Goal: Information Seeking & Learning: Learn about a topic

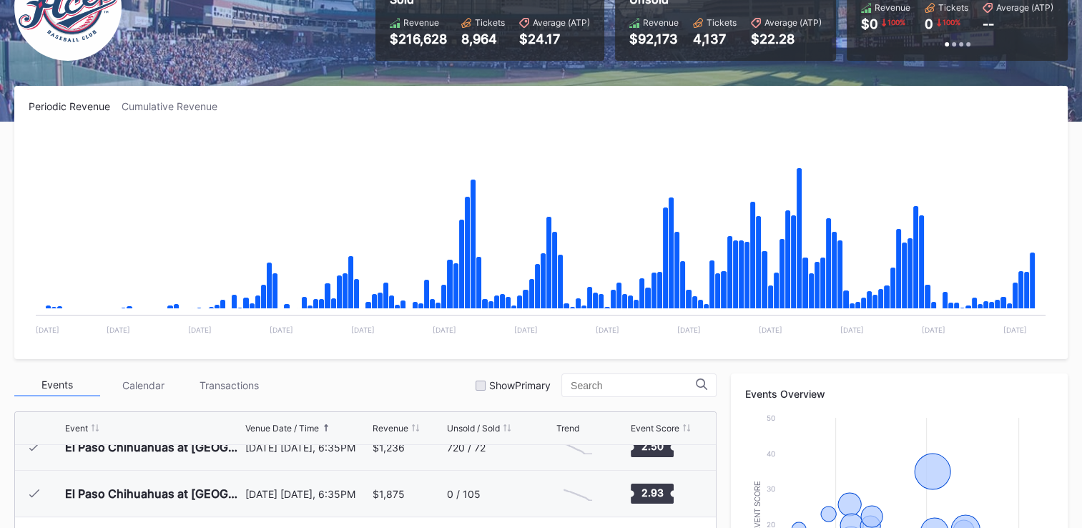
scroll to position [143, 0]
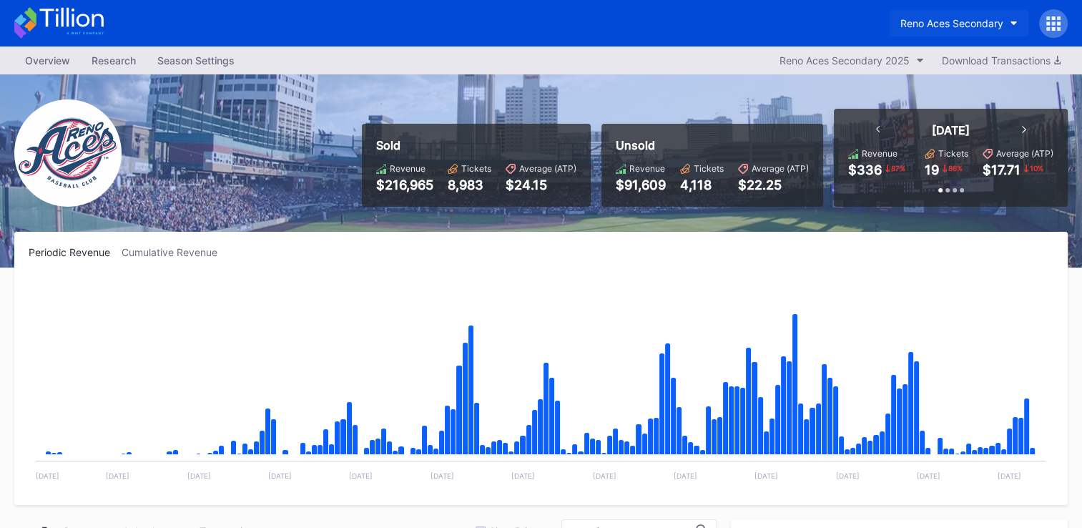
click at [969, 26] on div "Reno Aces Secondary" at bounding box center [952, 23] width 103 height 12
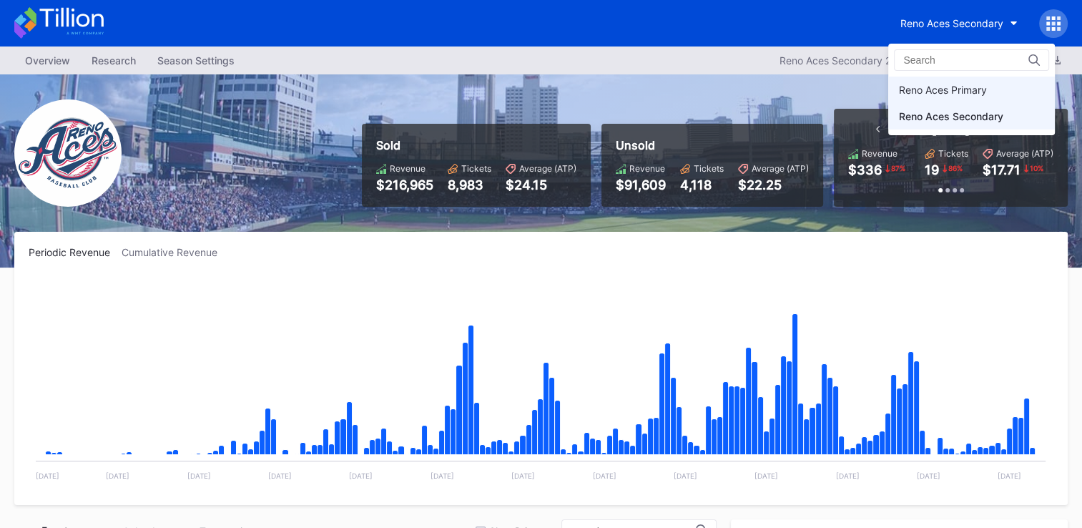
click at [955, 90] on div "Reno Aces Primary" at bounding box center [943, 90] width 88 height 12
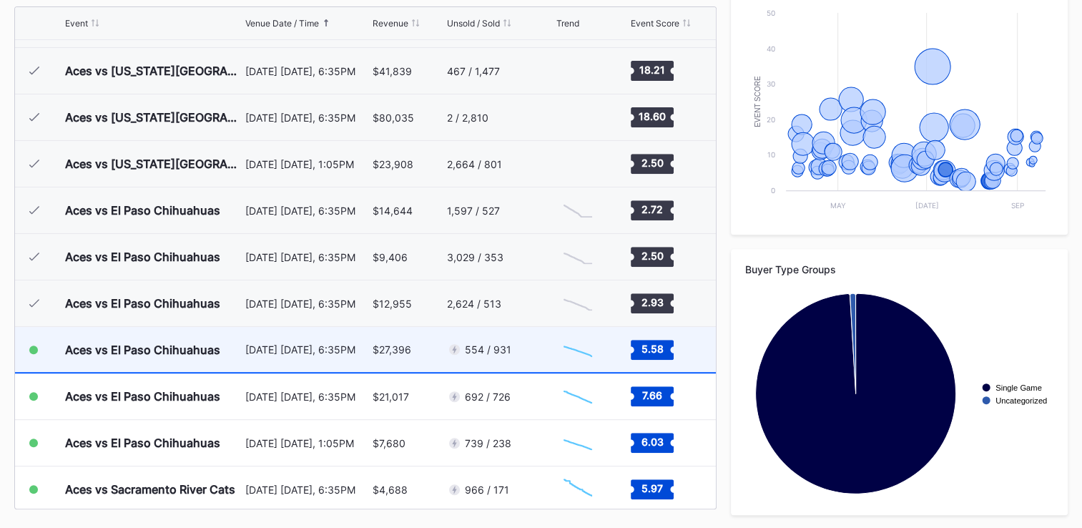
scroll to position [2590, 0]
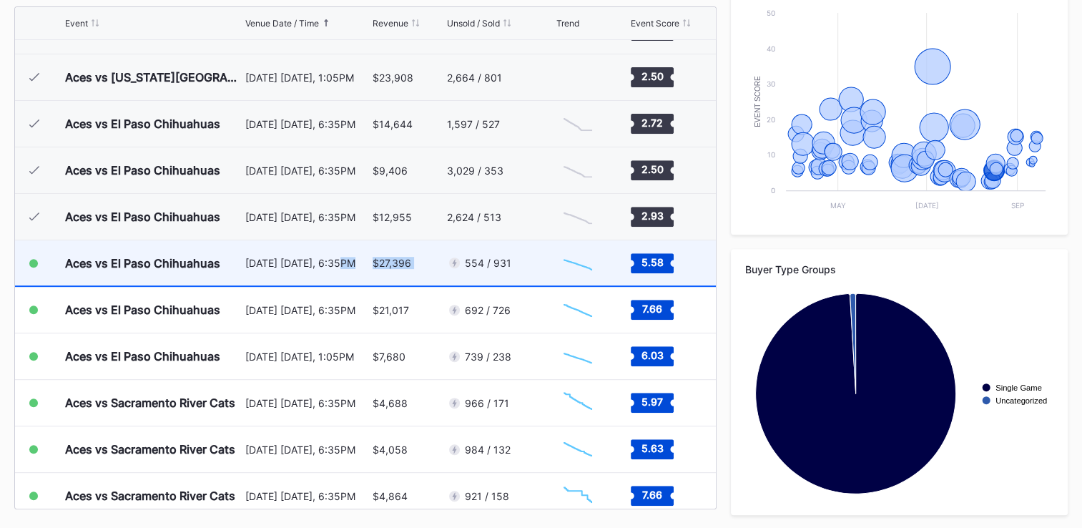
drag, startPoint x: 448, startPoint y: 265, endPoint x: 330, endPoint y: 275, distance: 118.5
click at [330, 275] on div "Aces vs El Paso Chihuahuas August 15 Friday, 6:35PM $27,396 554 / 931 Created w…" at bounding box center [365, 263] width 701 height 46
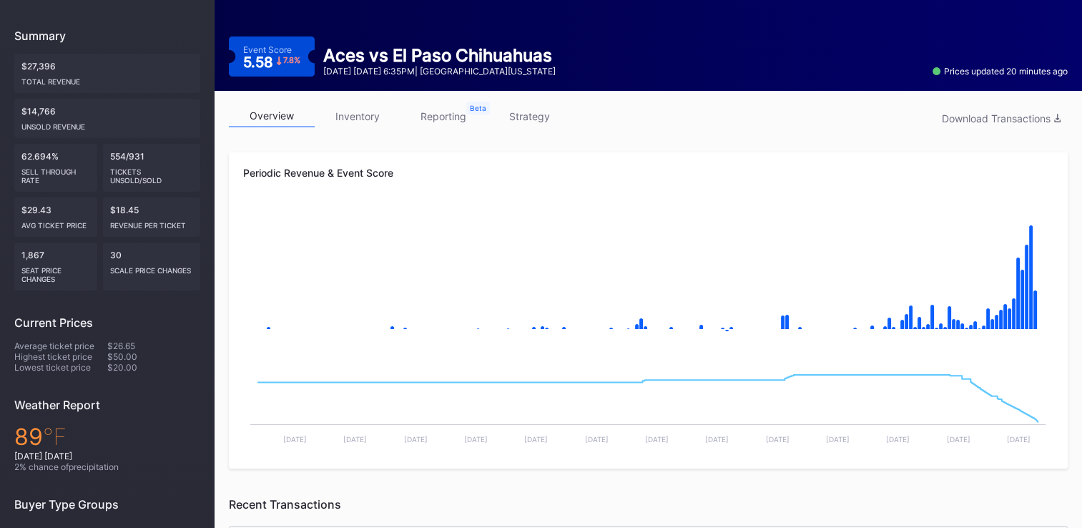
scroll to position [110, 0]
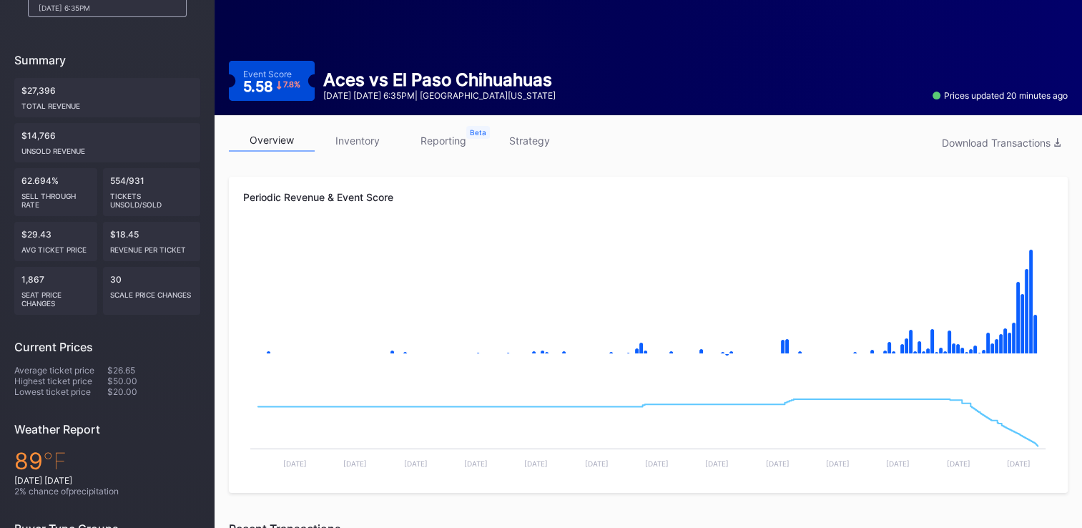
click at [362, 142] on link "inventory" at bounding box center [358, 140] width 86 height 22
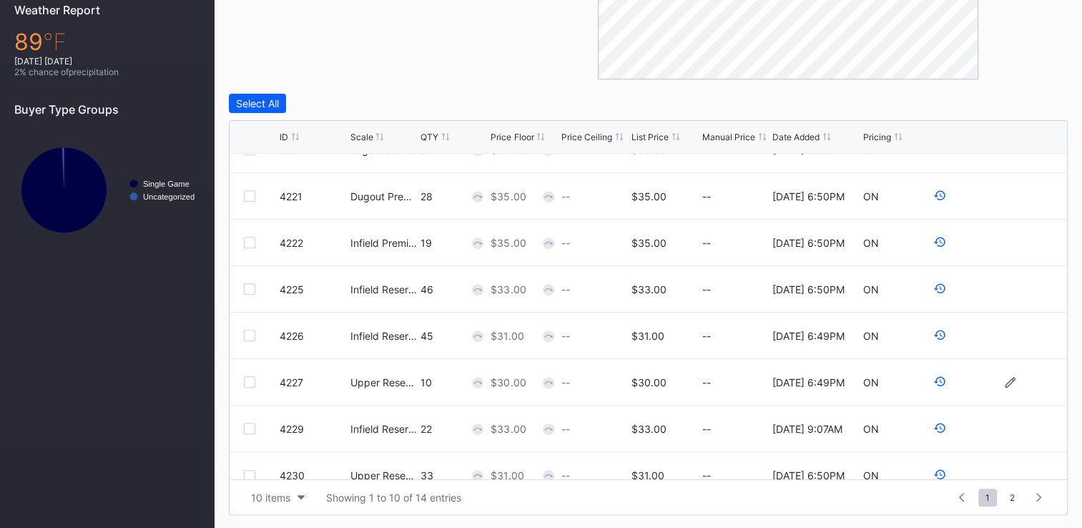
scroll to position [139, 0]
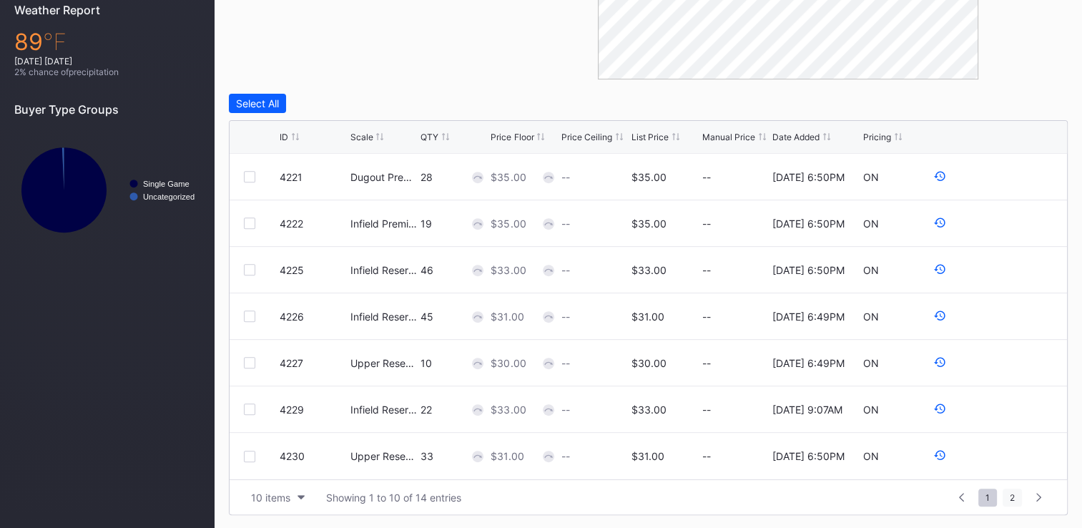
click at [1014, 501] on span "2" at bounding box center [1012, 498] width 19 height 18
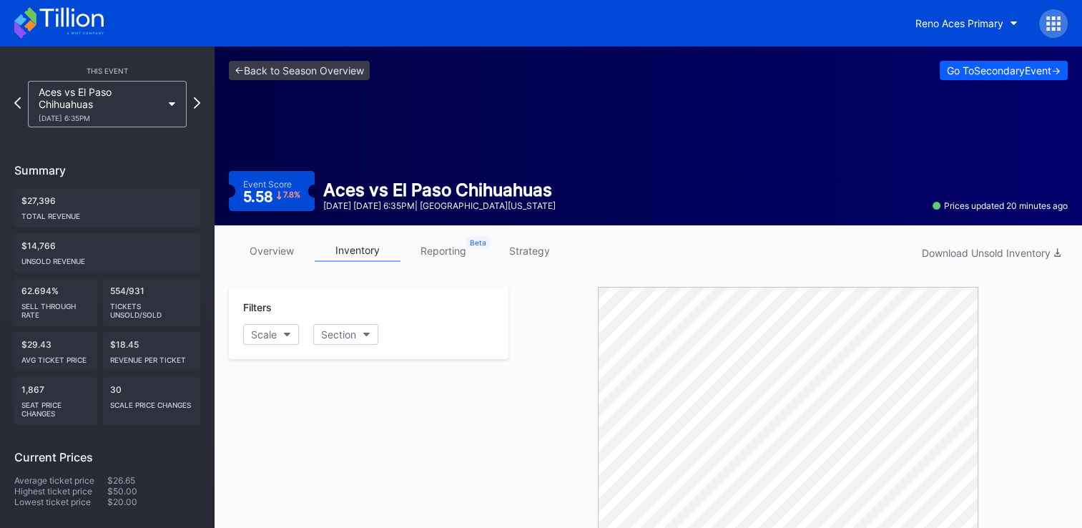
scroll to position [0, 0]
click at [150, 406] on div "scale price changes" at bounding box center [151, 402] width 83 height 14
click at [119, 387] on div "30 scale price changes" at bounding box center [151, 401] width 97 height 48
click at [114, 391] on div "30 scale price changes" at bounding box center [151, 401] width 97 height 48
click at [276, 186] on div "Event Score" at bounding box center [267, 184] width 49 height 11
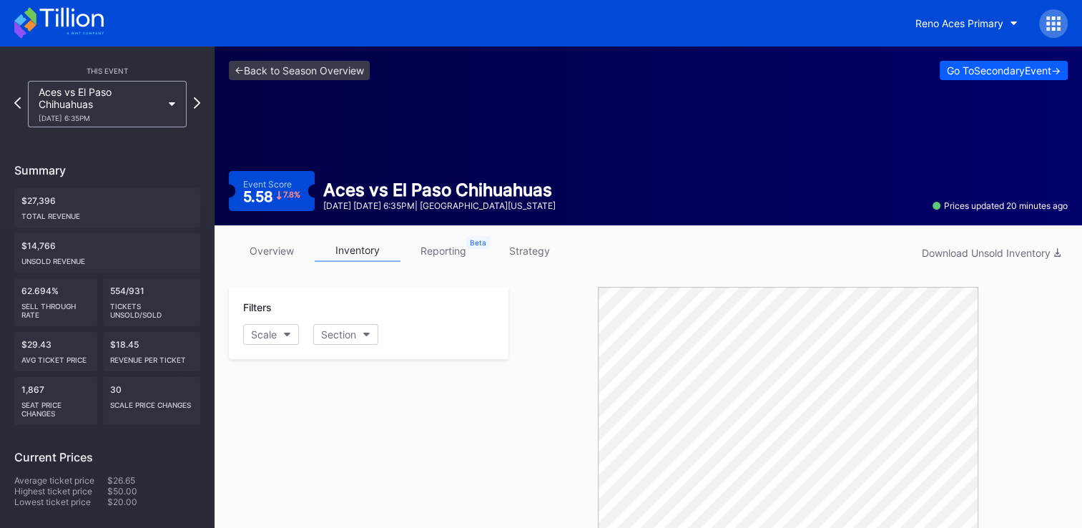
click at [534, 253] on link "strategy" at bounding box center [529, 251] width 86 height 22
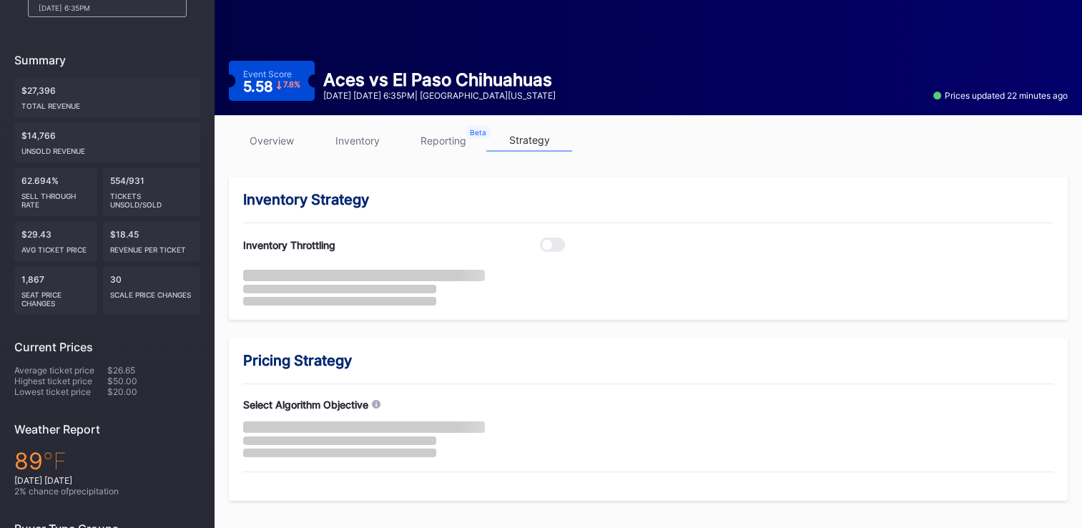
scroll to position [215, 0]
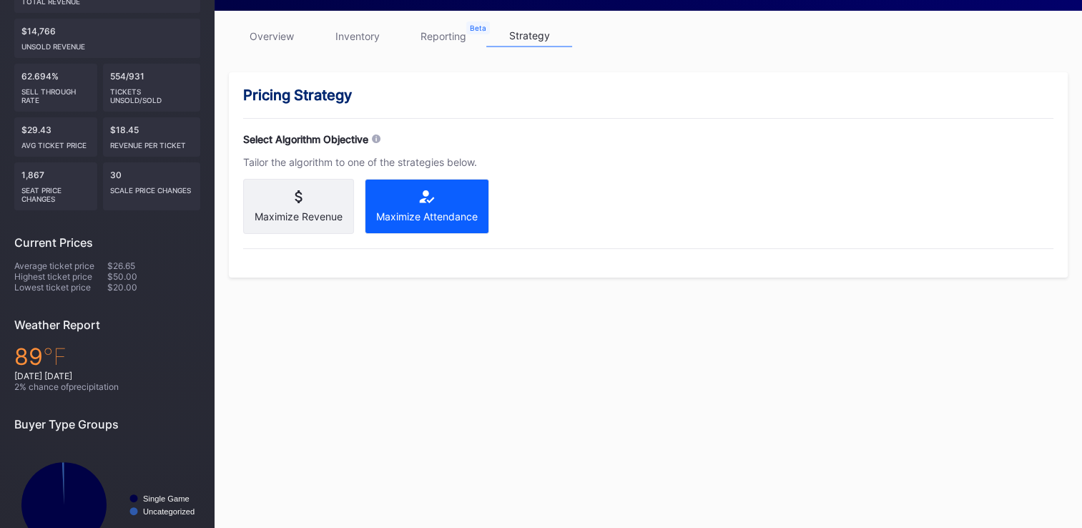
click at [444, 36] on link "reporting" at bounding box center [444, 36] width 86 height 22
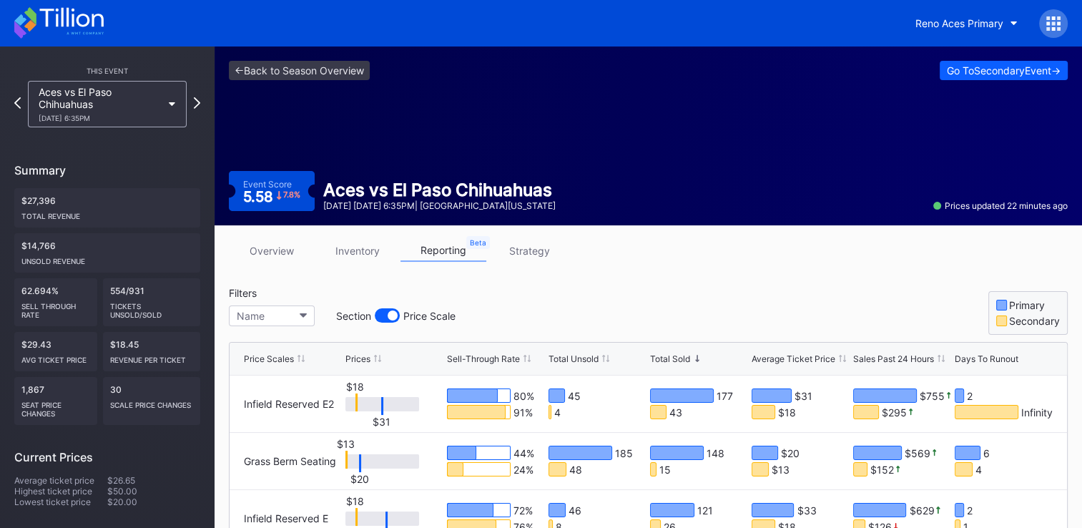
click at [48, 212] on div "Total Revenue" at bounding box center [107, 213] width 172 height 14
click at [273, 67] on link "<- Back to Season Overview" at bounding box center [299, 70] width 141 height 19
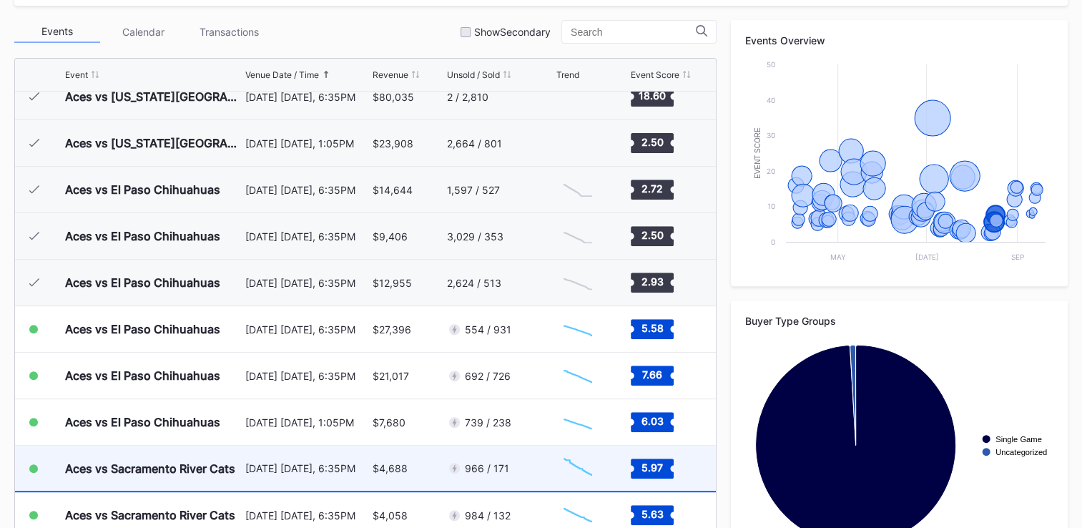
scroll to position [2575, 0]
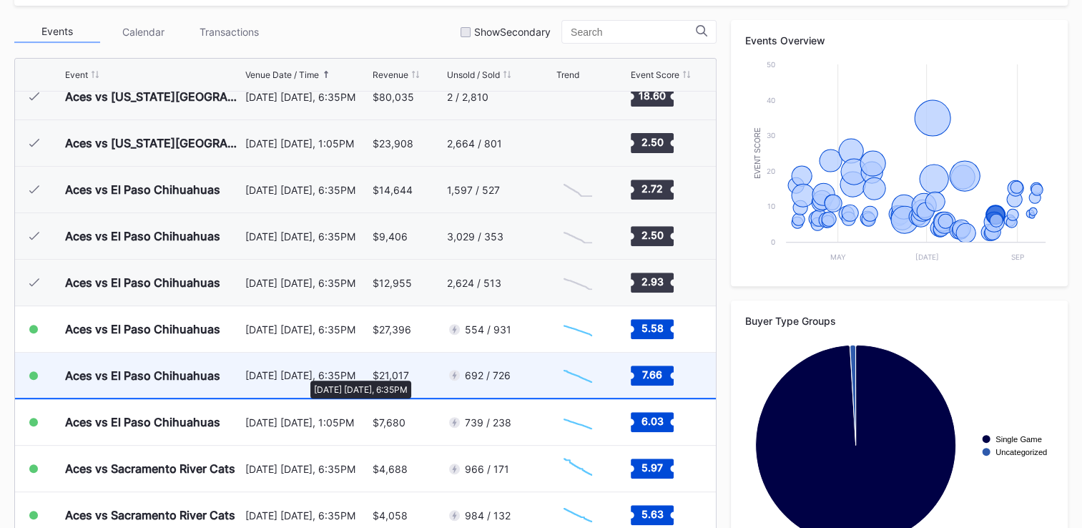
click at [303, 373] on div "[DATE] [DATE], 6:35PM" at bounding box center [307, 375] width 124 height 12
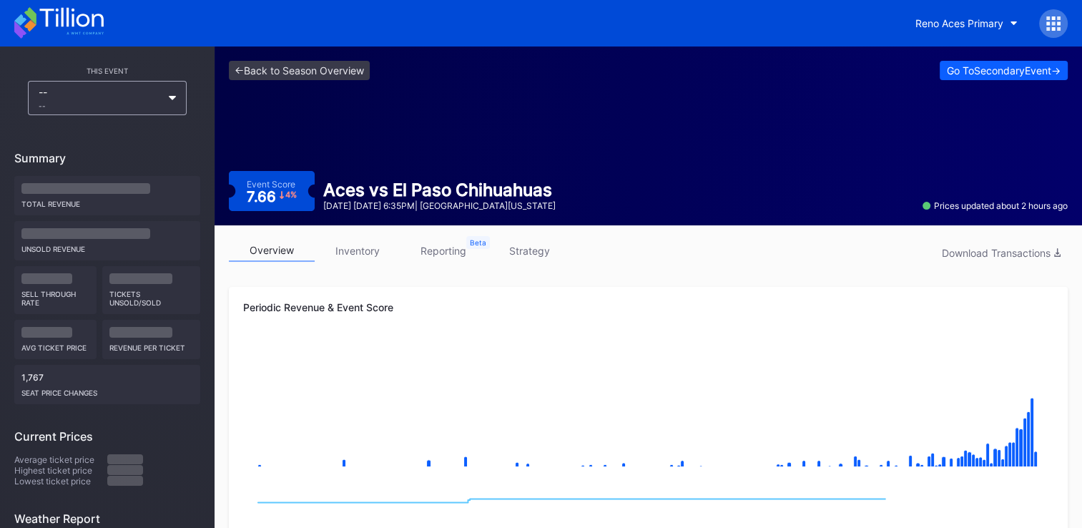
click at [355, 249] on link "inventory" at bounding box center [358, 251] width 86 height 22
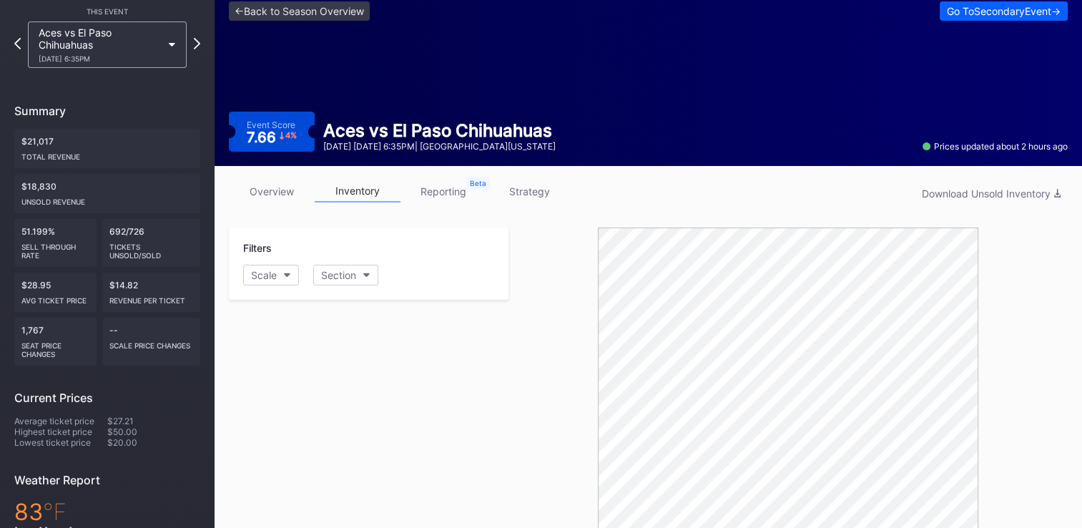
scroll to position [52, 0]
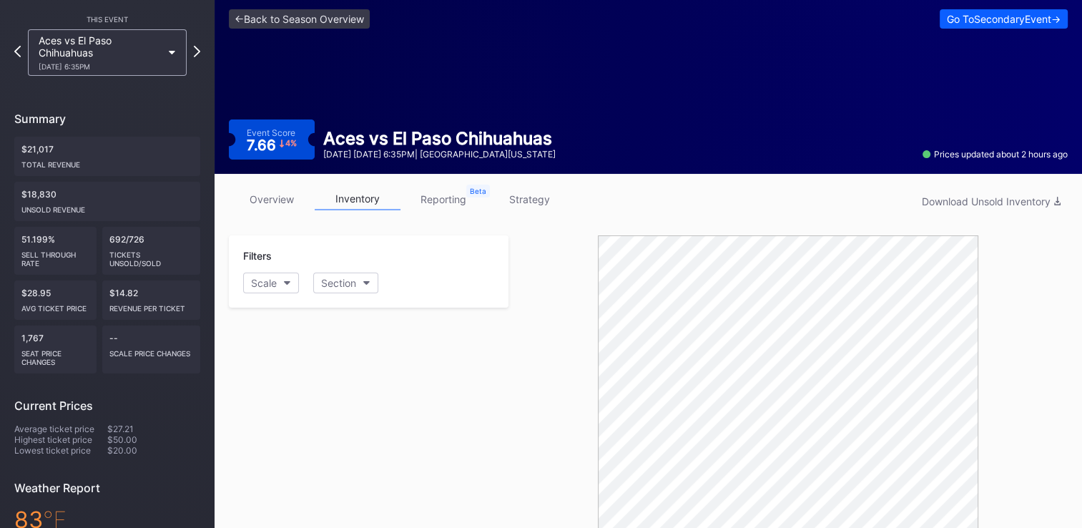
click at [354, 248] on div "Filters Scale Section" at bounding box center [369, 271] width 280 height 72
click at [358, 205] on link "inventory" at bounding box center [358, 199] width 86 height 22
click at [358, 199] on link "inventory" at bounding box center [358, 199] width 86 height 22
click at [429, 197] on link "reporting" at bounding box center [444, 199] width 86 height 22
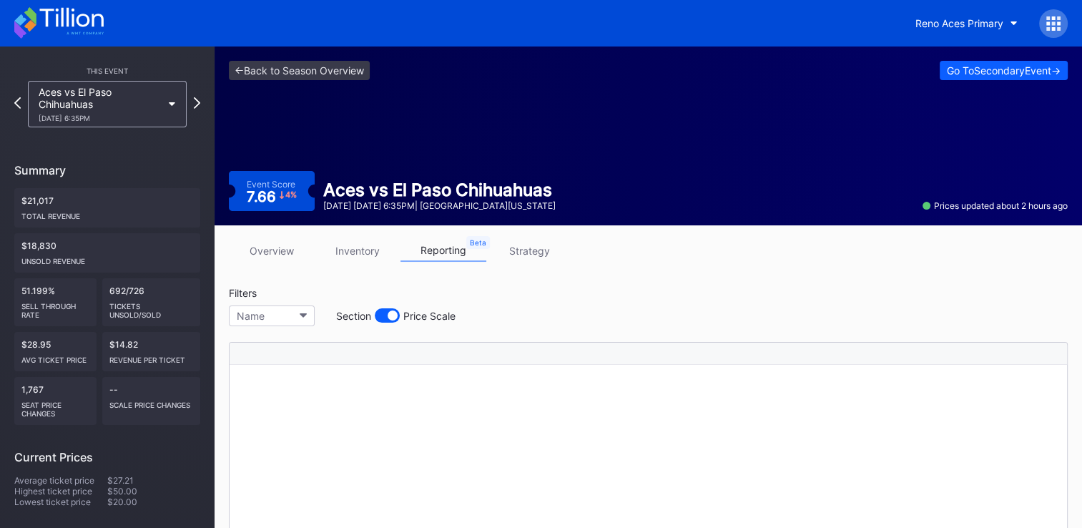
click at [519, 255] on link "strategy" at bounding box center [529, 251] width 86 height 22
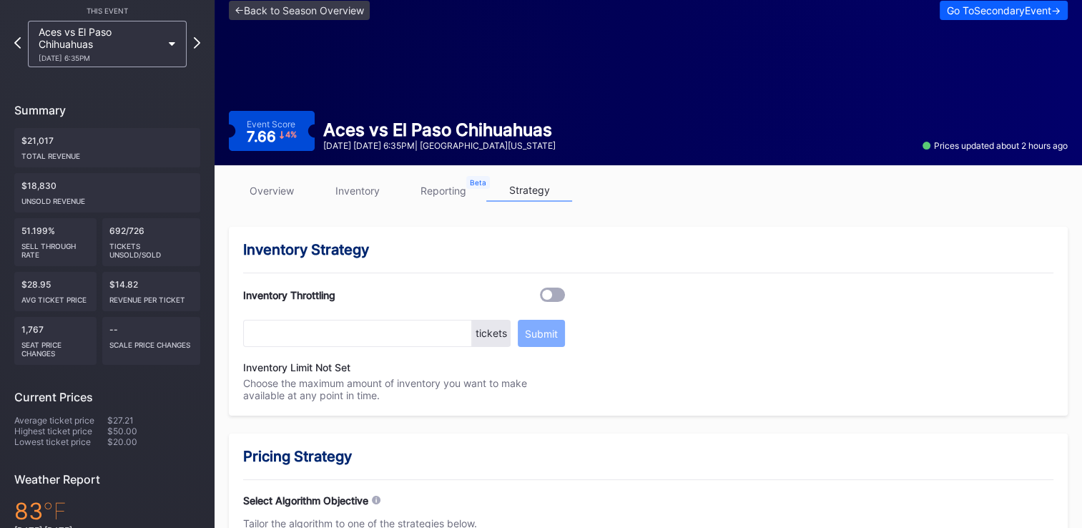
scroll to position [52, 0]
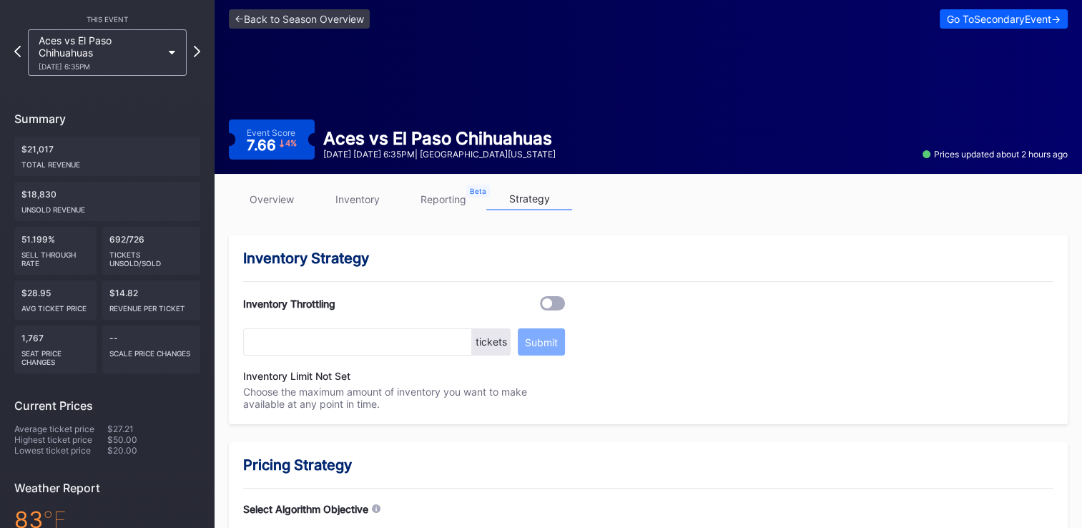
click at [352, 202] on link "inventory" at bounding box center [358, 199] width 86 height 22
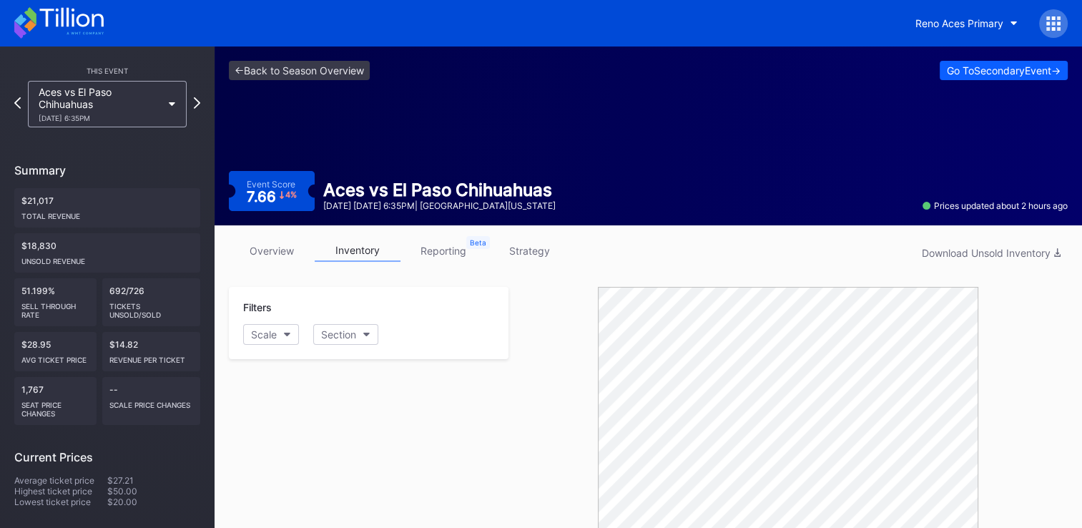
click at [265, 255] on link "overview" at bounding box center [272, 251] width 86 height 22
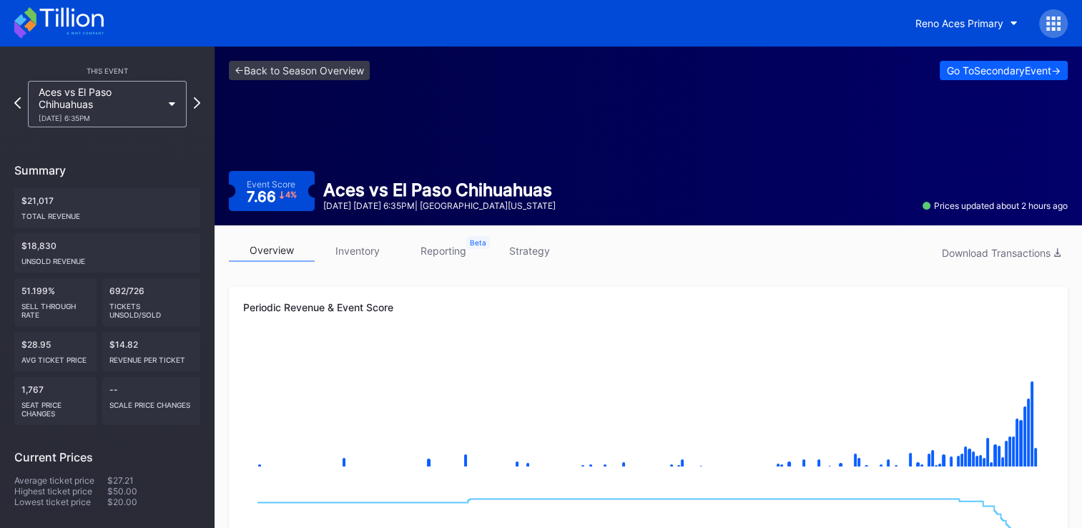
click at [524, 245] on link "strategy" at bounding box center [529, 251] width 86 height 22
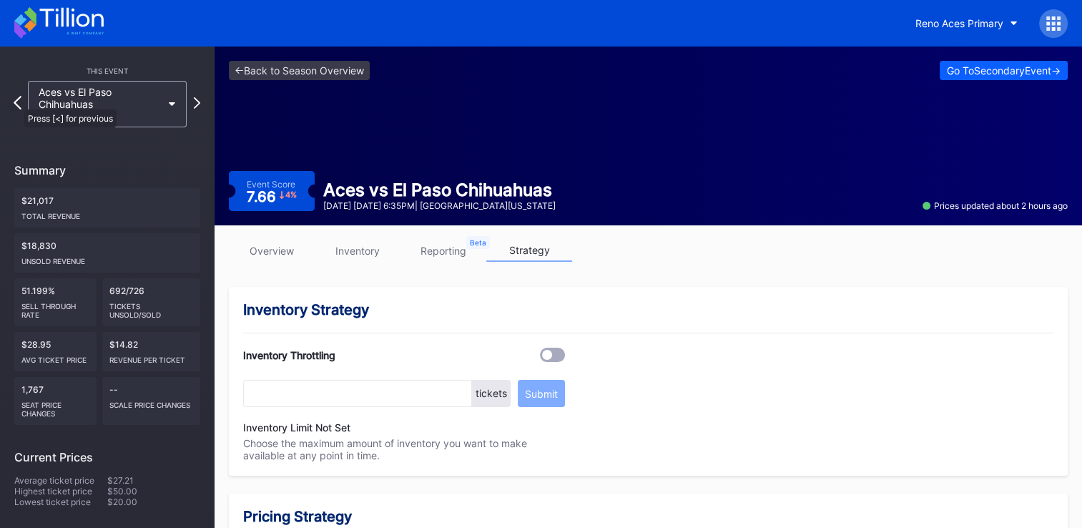
click at [17, 102] on icon at bounding box center [18, 103] width 8 height 14
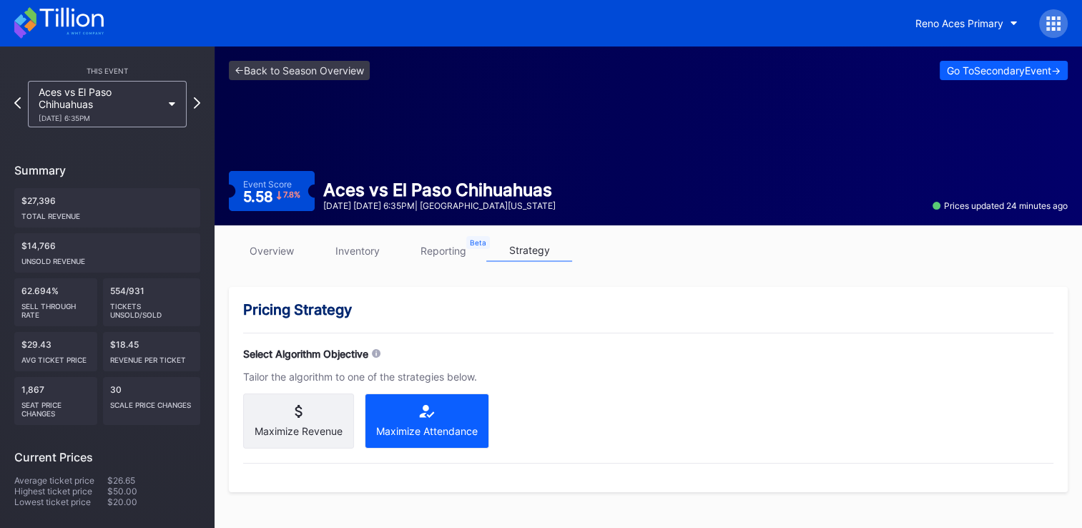
click at [431, 123] on div "<- Back to Season Overview Go To Secondary Event -> Event Score 5.58 7.8 % Aces…" at bounding box center [649, 135] width 868 height 179
click at [177, 105] on div "Aces vs El Paso Chihuahuas [DATE] 6:35PM" at bounding box center [107, 104] width 159 height 46
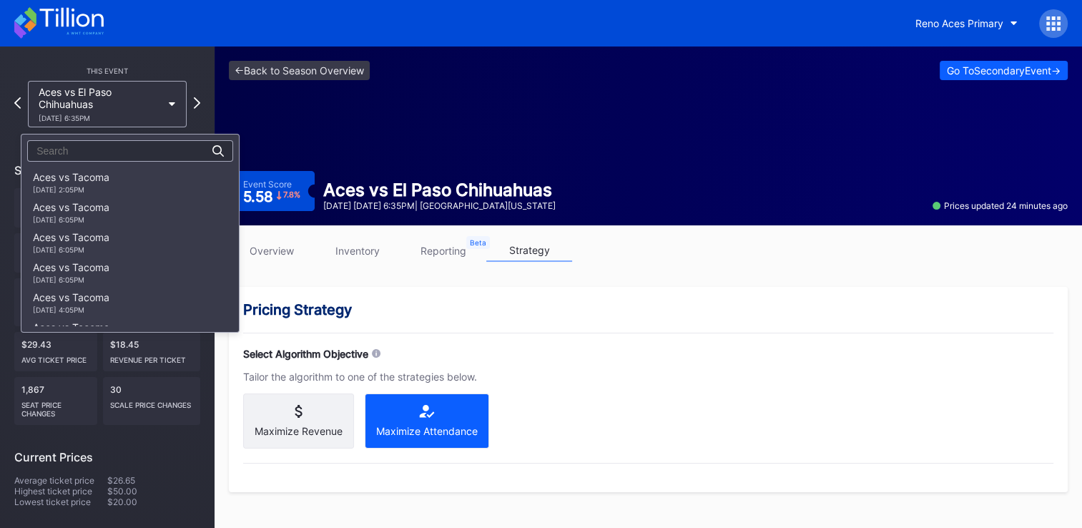
scroll to position [1794, 0]
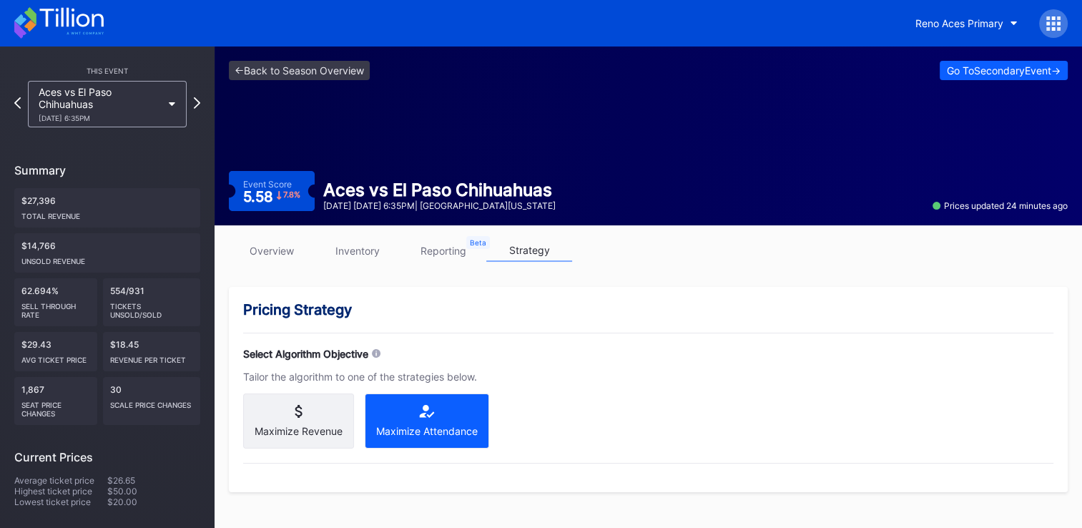
click at [163, 99] on div "Aces vs El Paso Chihuahuas [DATE] 6:35PM" at bounding box center [107, 104] width 159 height 46
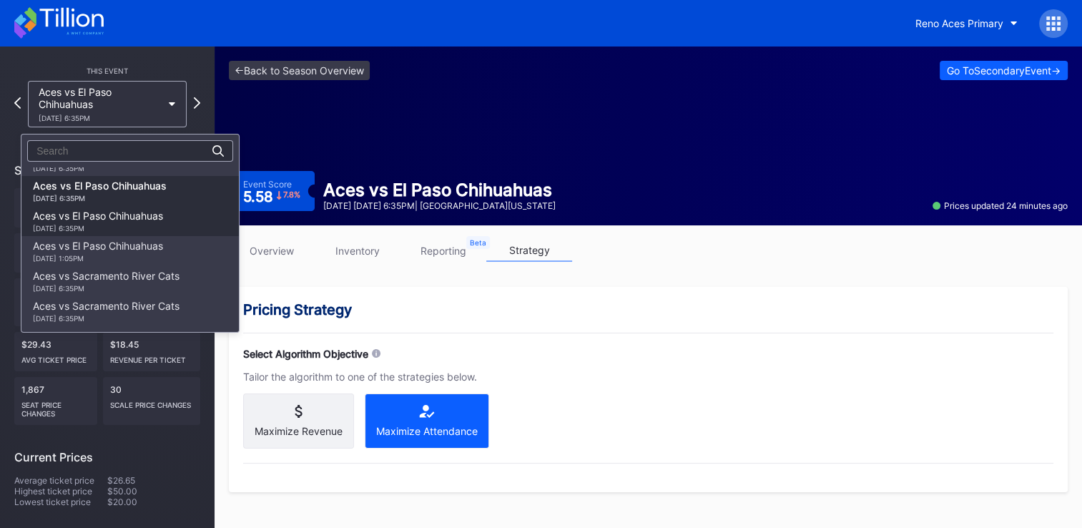
click at [89, 212] on div "Aces vs El Paso Chihuahuas 8/16 Saturday 6:35PM" at bounding box center [98, 221] width 130 height 23
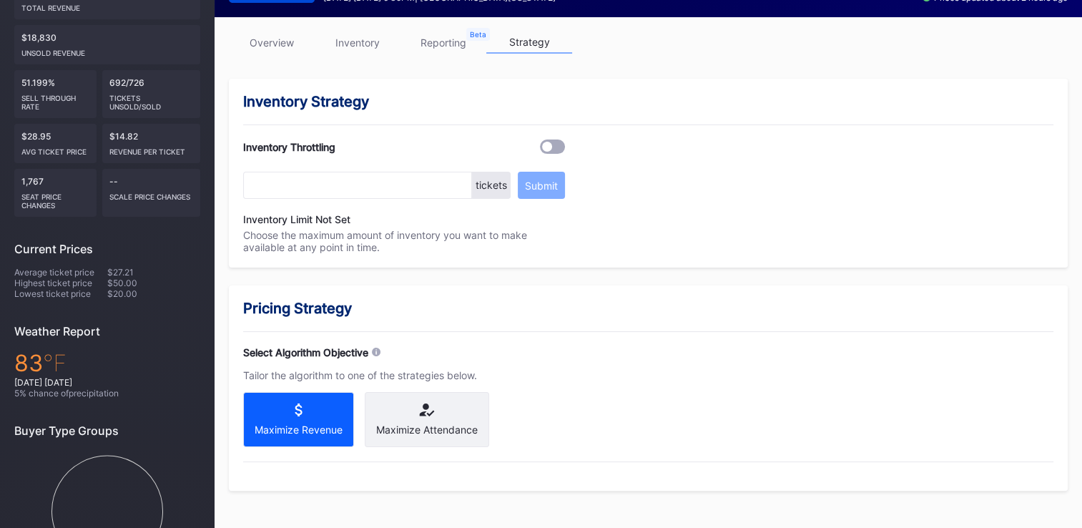
scroll to position [52, 0]
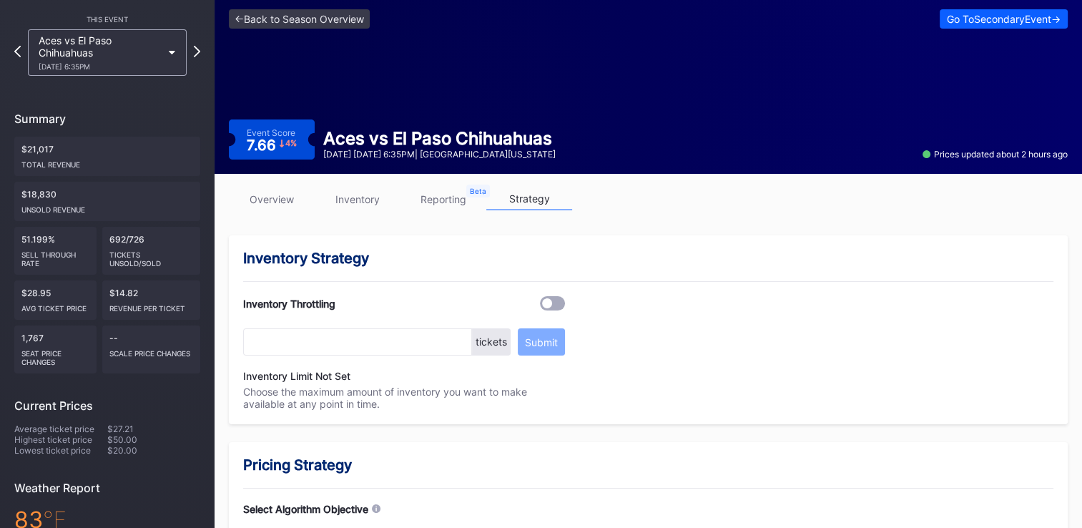
click at [740, 348] on div "Inventory Throttling tickets Submit Inventory Limit Not Set Choose the maximum …" at bounding box center [648, 353] width 811 height 114
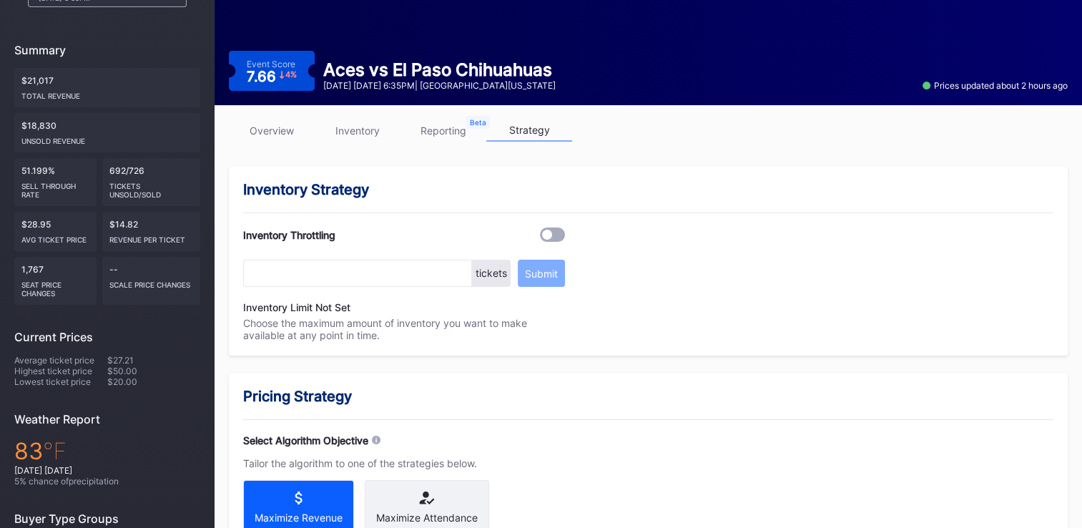
scroll to position [0, 0]
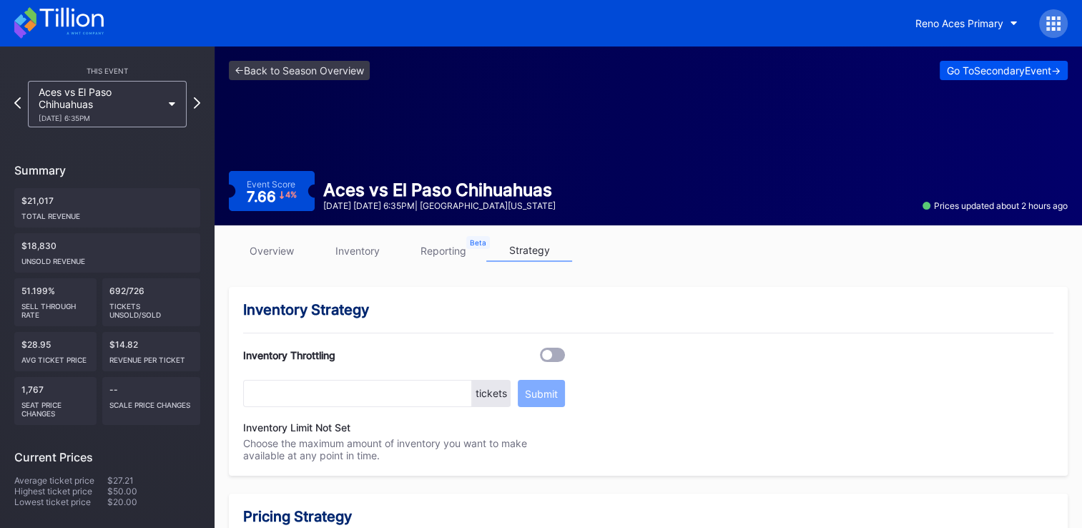
click at [971, 67] on div "Go To Secondary Event ->" at bounding box center [1004, 70] width 114 height 12
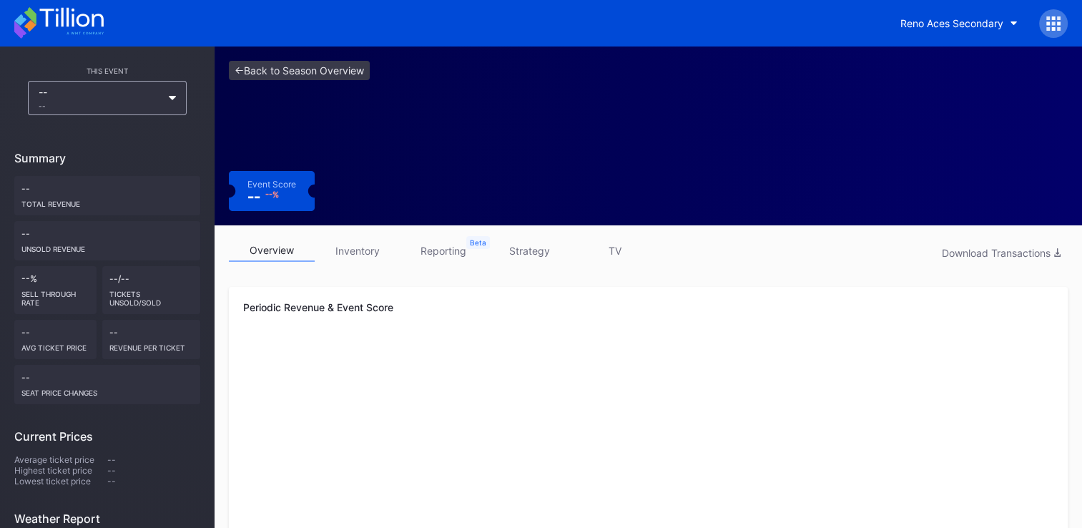
click at [173, 103] on div "-- --" at bounding box center [107, 98] width 159 height 34
click at [303, 68] on link "<- Back to Season Overview" at bounding box center [299, 70] width 141 height 19
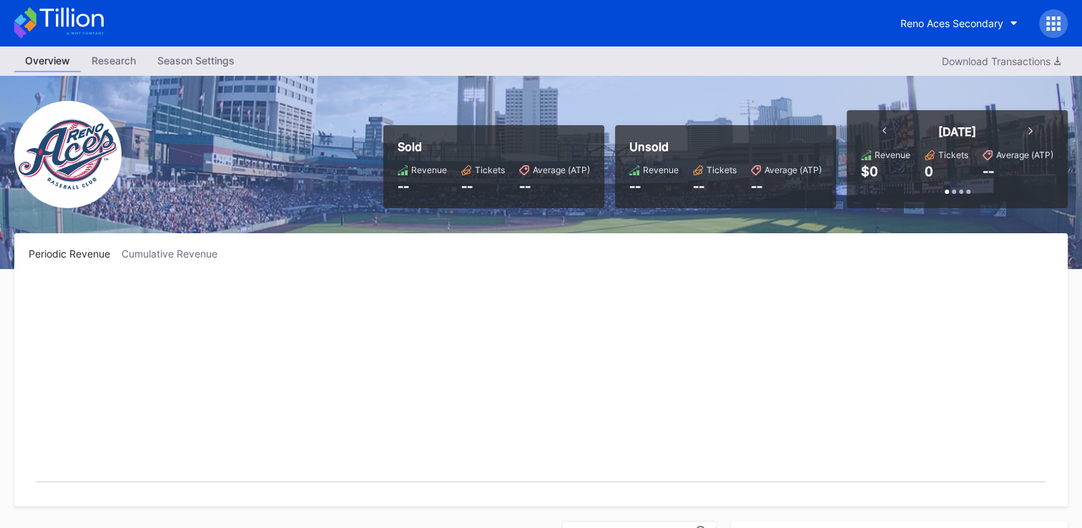
click at [52, 62] on div "Overview" at bounding box center [47, 61] width 67 height 22
click at [197, 69] on div "Season Settings" at bounding box center [196, 60] width 99 height 21
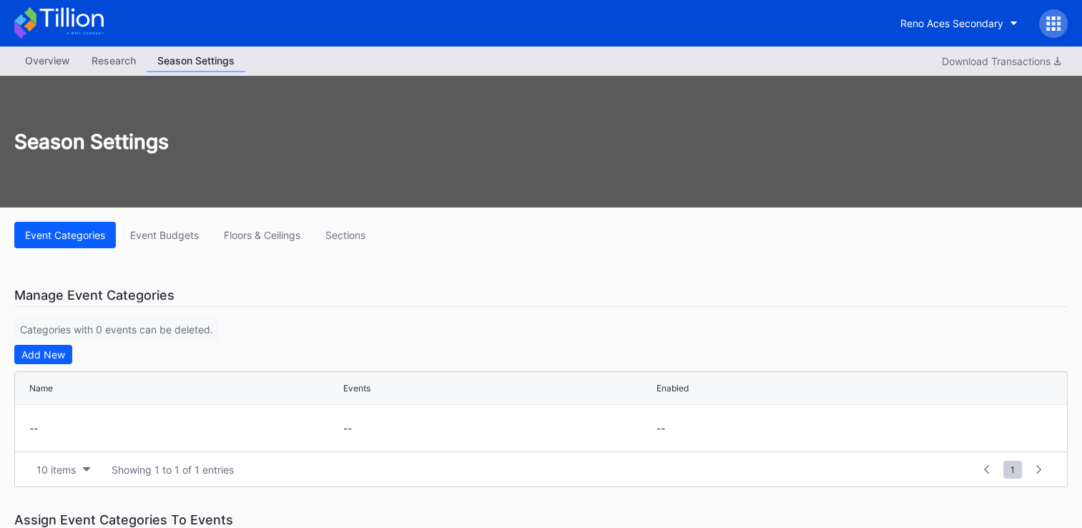
click at [142, 66] on div "Research" at bounding box center [114, 60] width 66 height 21
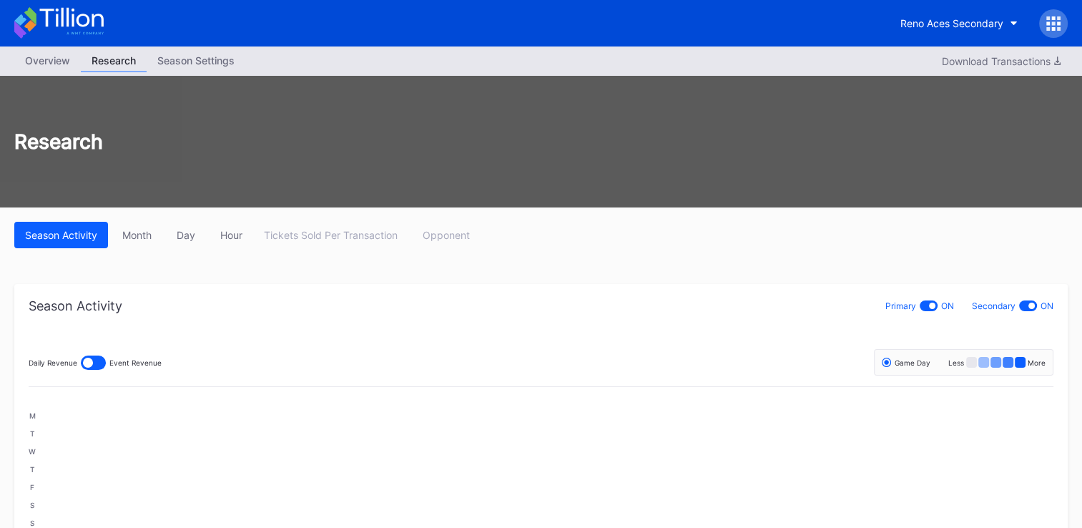
click at [46, 59] on div "Overview" at bounding box center [47, 60] width 67 height 21
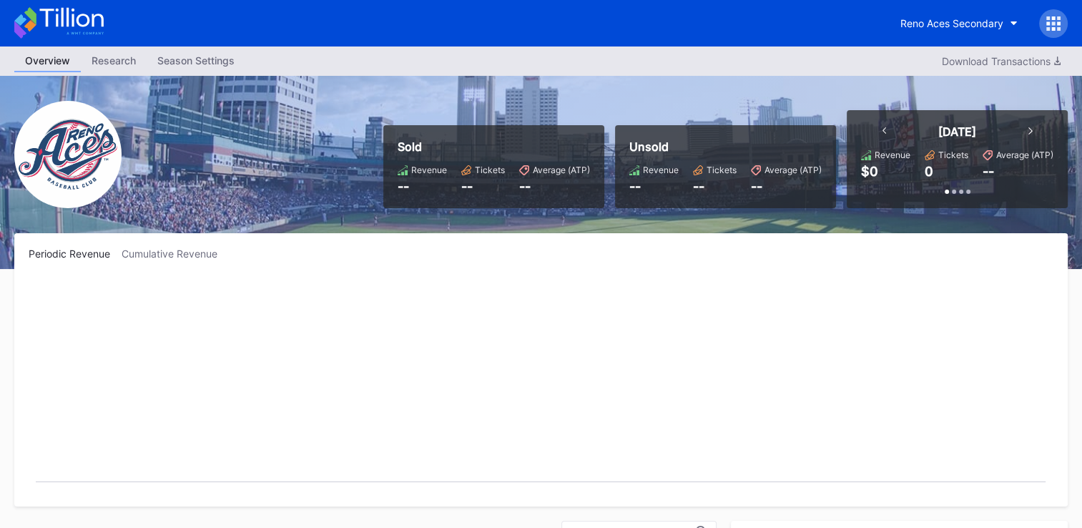
click at [307, 107] on div "Sold Revenue -- Tickets -- Average (ATP) -- Unsold Revenue -- Tickets -- Averag…" at bounding box center [541, 172] width 1082 height 193
click at [964, 25] on div "Reno Aces Secondary" at bounding box center [952, 23] width 103 height 12
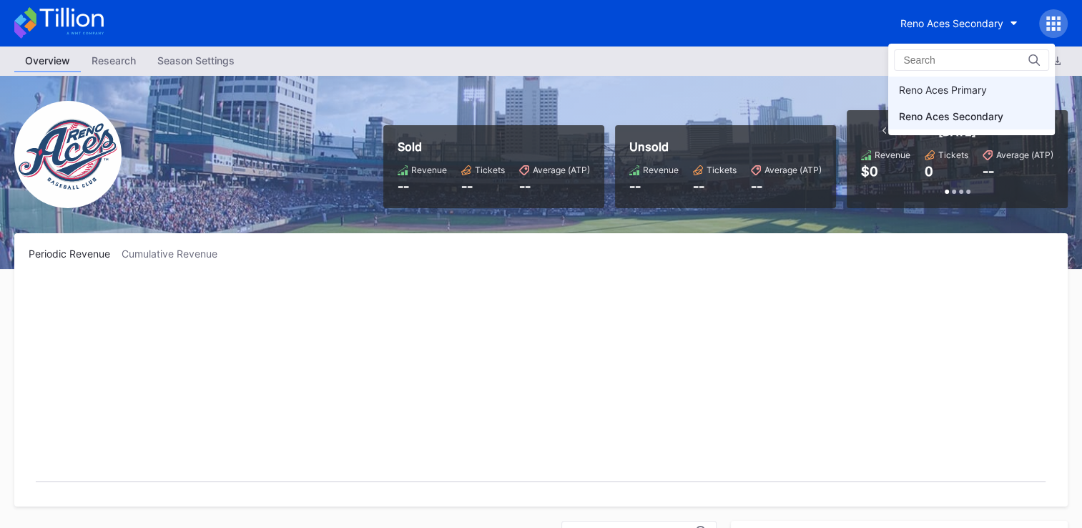
click at [953, 93] on div "Reno Aces Primary" at bounding box center [943, 90] width 88 height 12
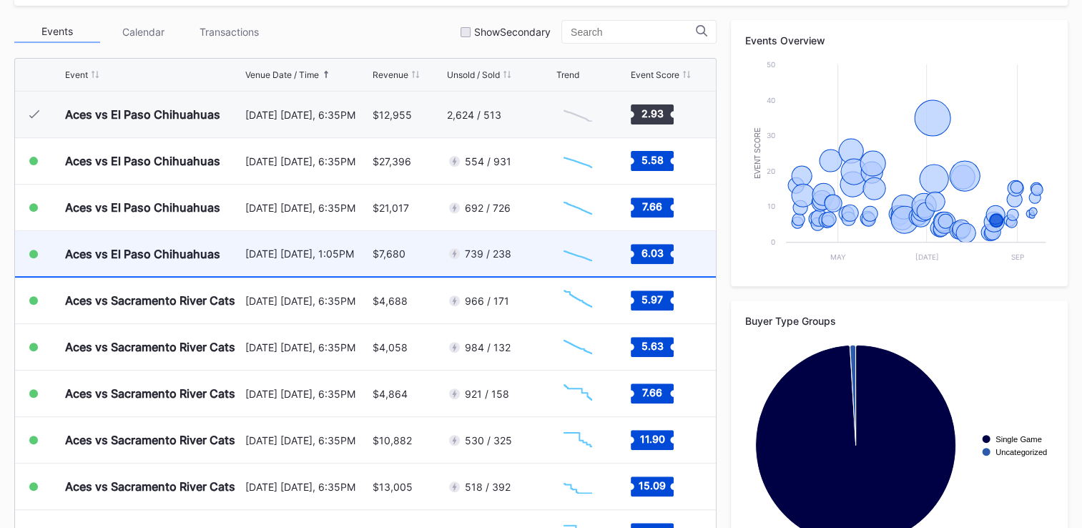
scroll to position [2718, 0]
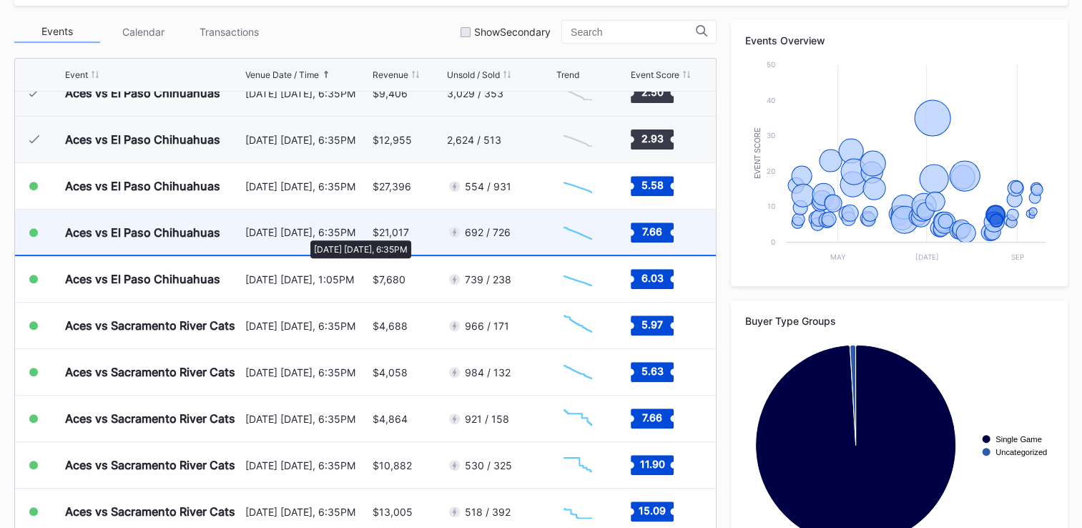
click at [303, 233] on div "[DATE] [DATE], 6:35PM" at bounding box center [307, 232] width 124 height 12
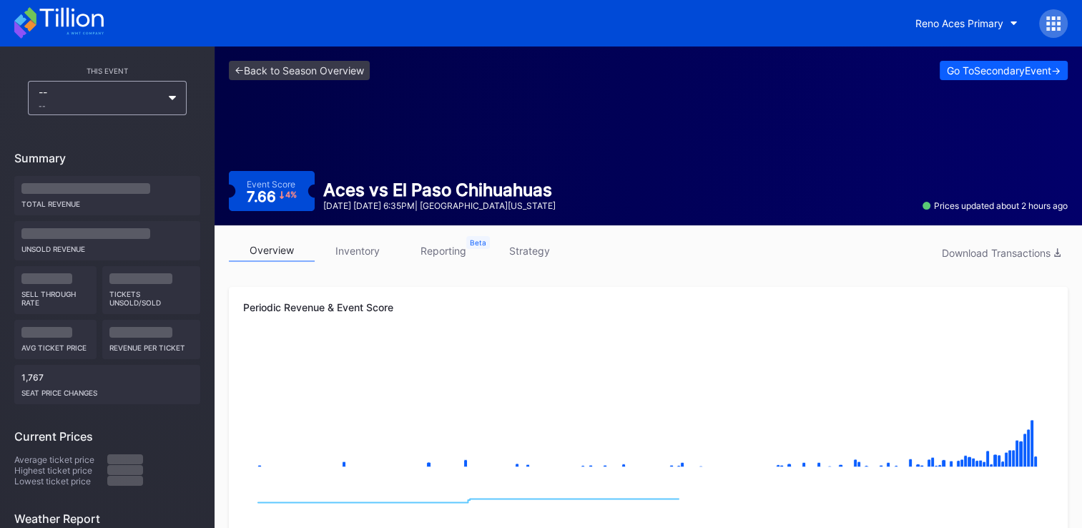
click at [532, 251] on link "strategy" at bounding box center [529, 251] width 86 height 22
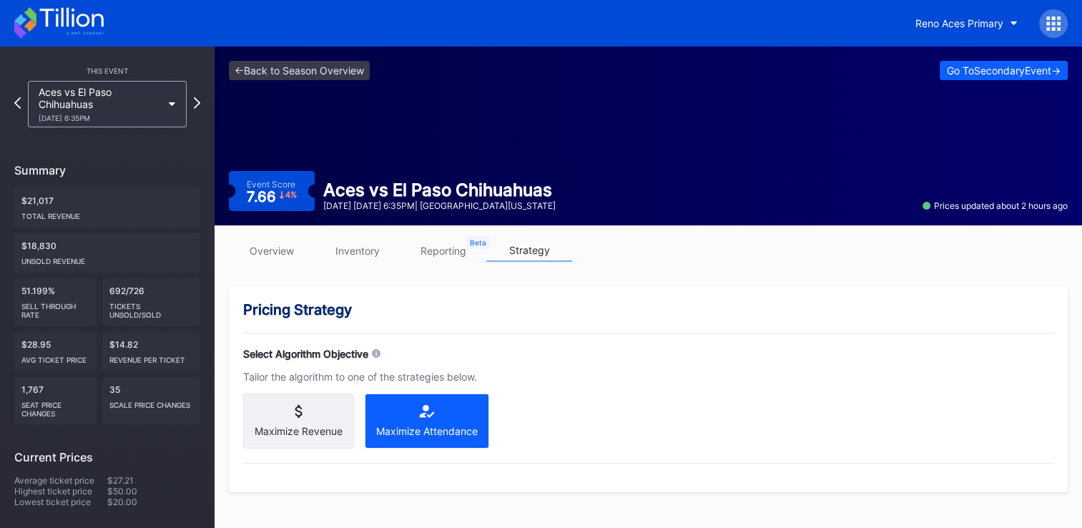
click at [172, 104] on icon at bounding box center [172, 104] width 7 height 4
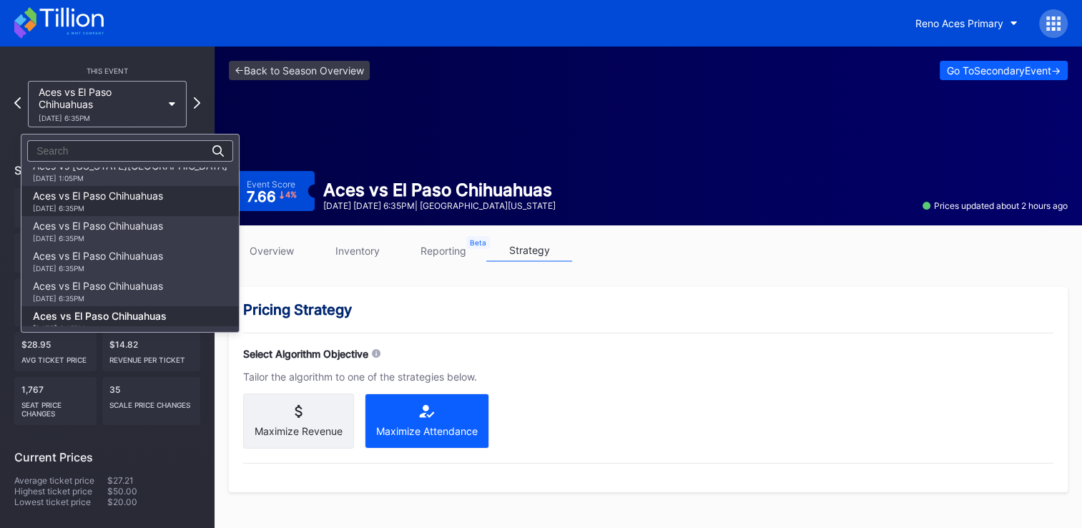
scroll to position [1681, 0]
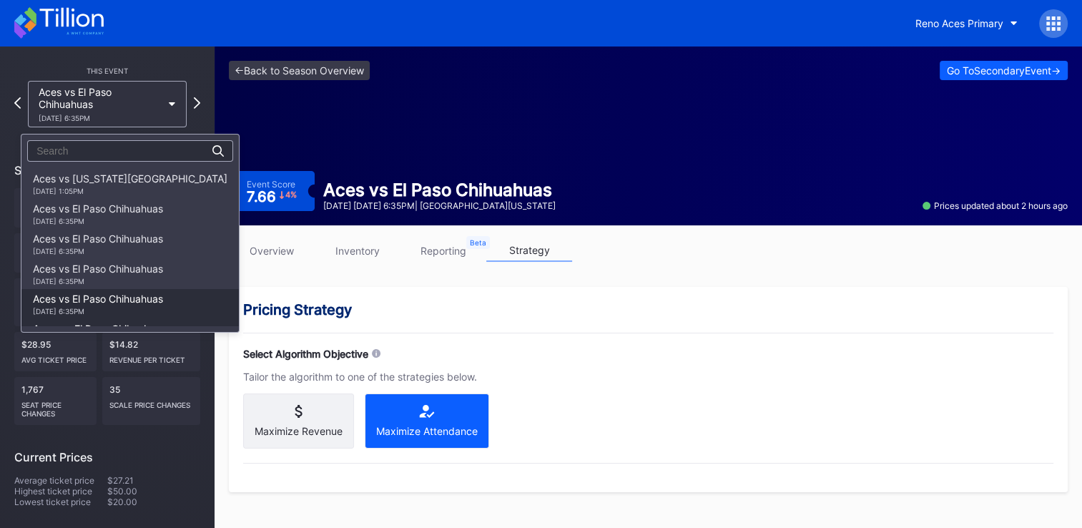
click at [95, 293] on div "Aces vs El Paso Chihuahuas [DATE] 6:35PM" at bounding box center [98, 304] width 130 height 23
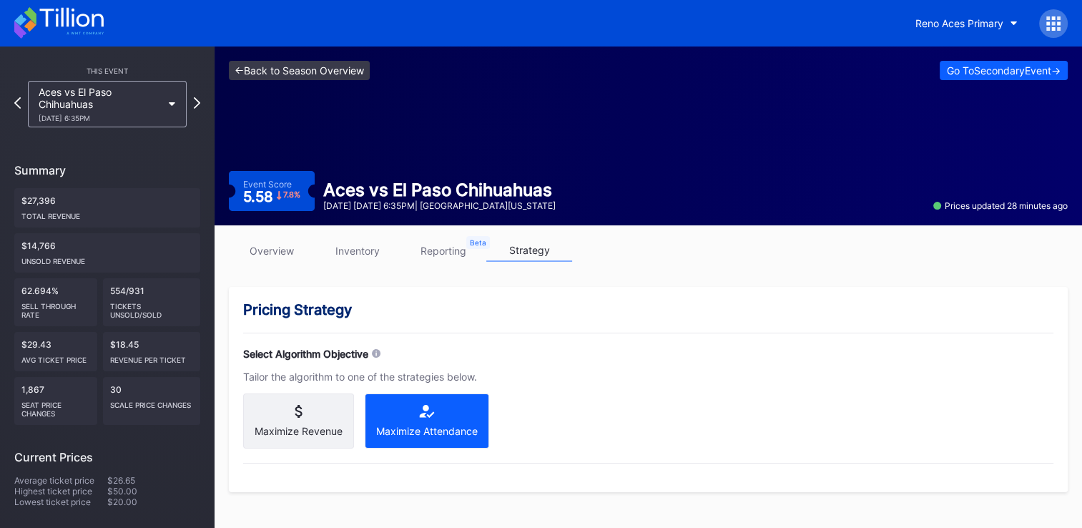
click at [318, 67] on link "<- Back to Season Overview" at bounding box center [299, 70] width 141 height 19
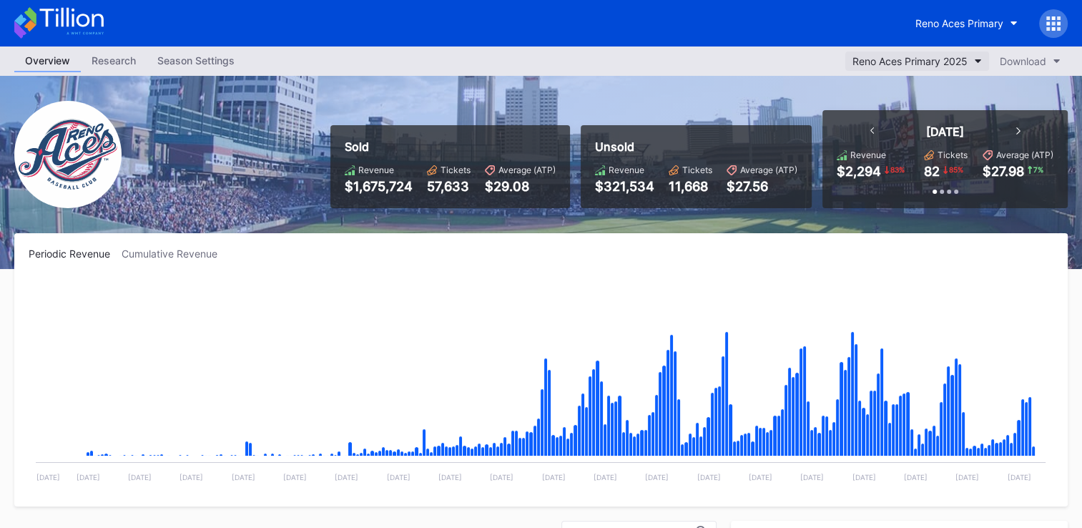
click at [970, 57] on button "Reno Aces Primary 2025" at bounding box center [918, 61] width 144 height 19
click at [961, 27] on div "Reno Aces Primary" at bounding box center [960, 23] width 88 height 12
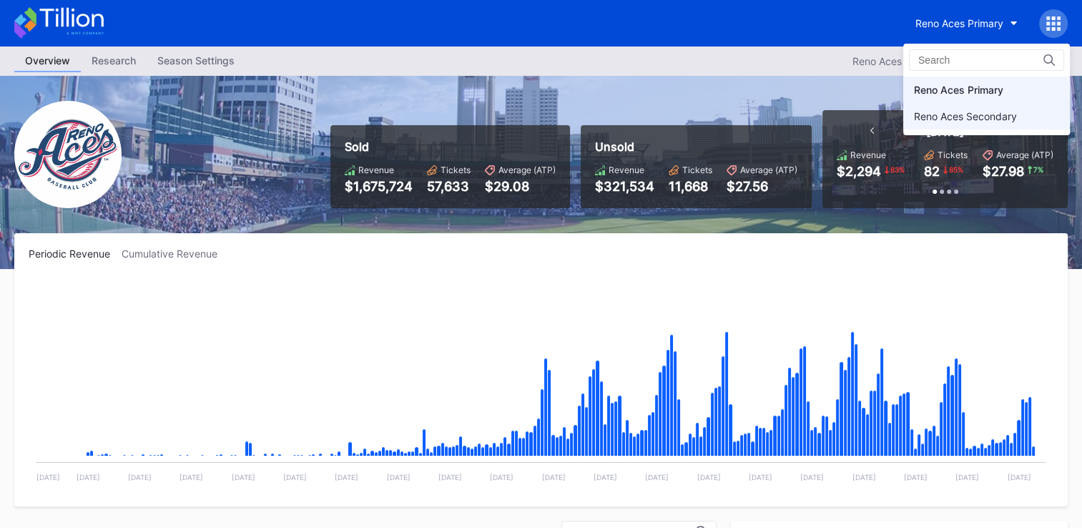
click at [954, 111] on div "Reno Aces Secondary" at bounding box center [965, 116] width 103 height 12
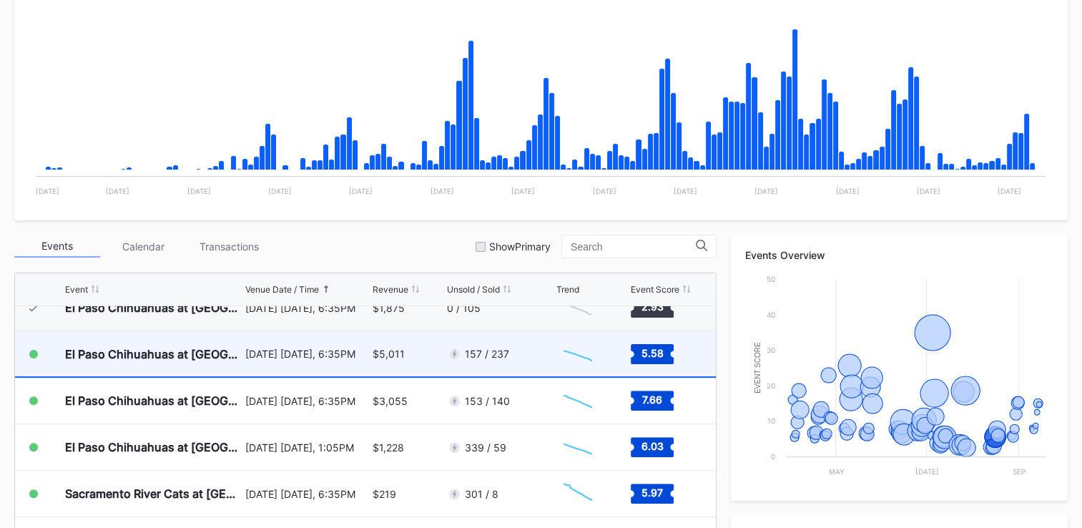
scroll to position [2836, 0]
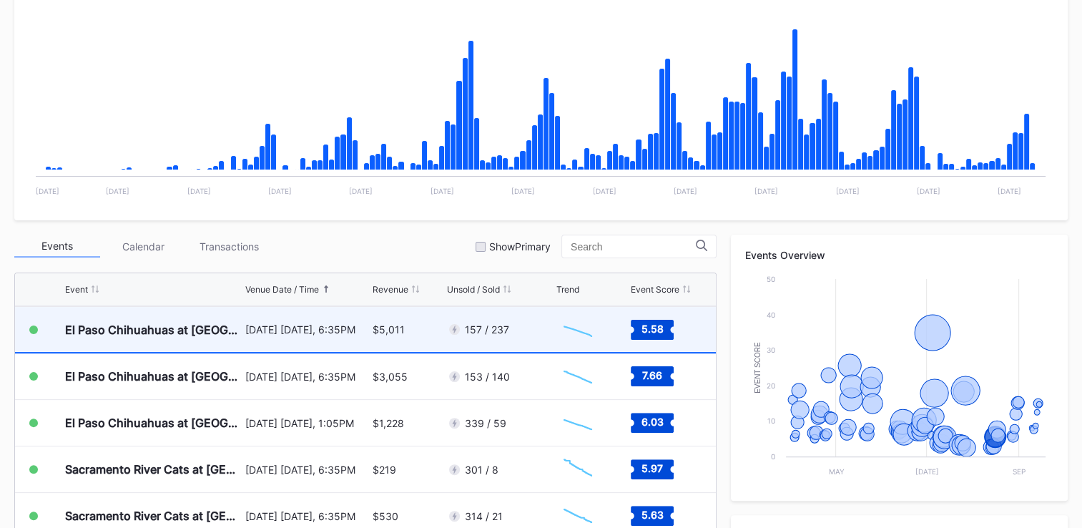
click at [485, 331] on div "157 / 237" at bounding box center [487, 329] width 44 height 12
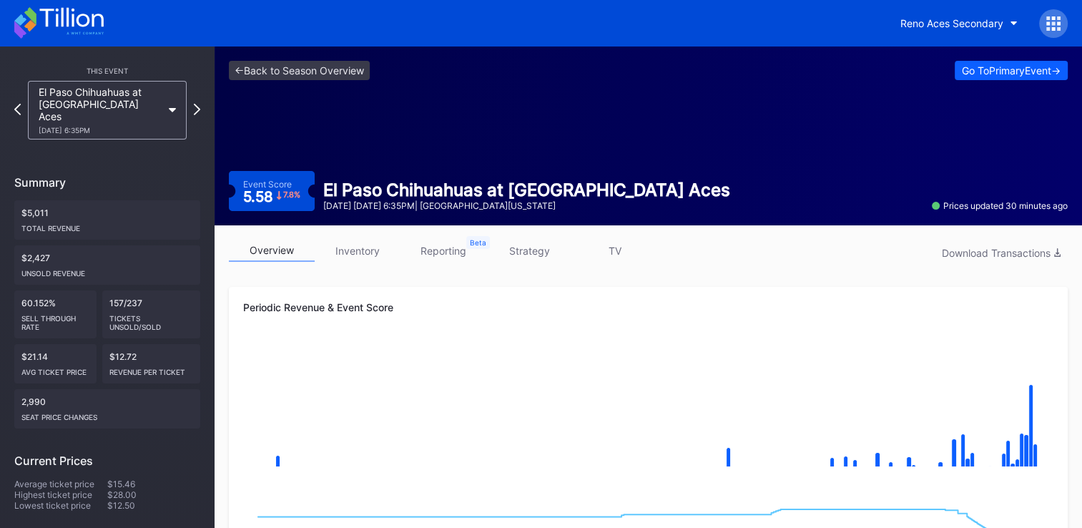
click at [372, 255] on link "inventory" at bounding box center [358, 251] width 86 height 22
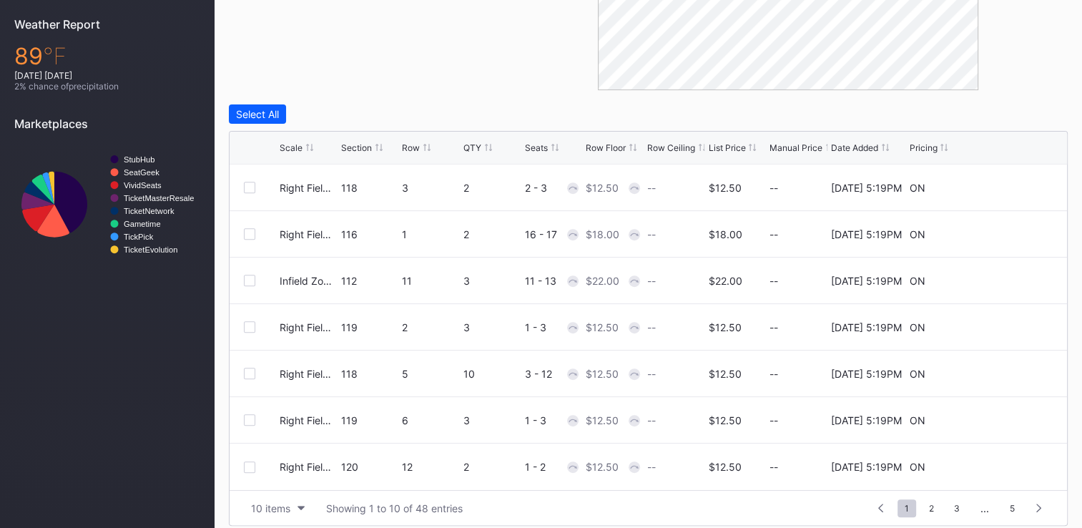
scroll to position [529, 0]
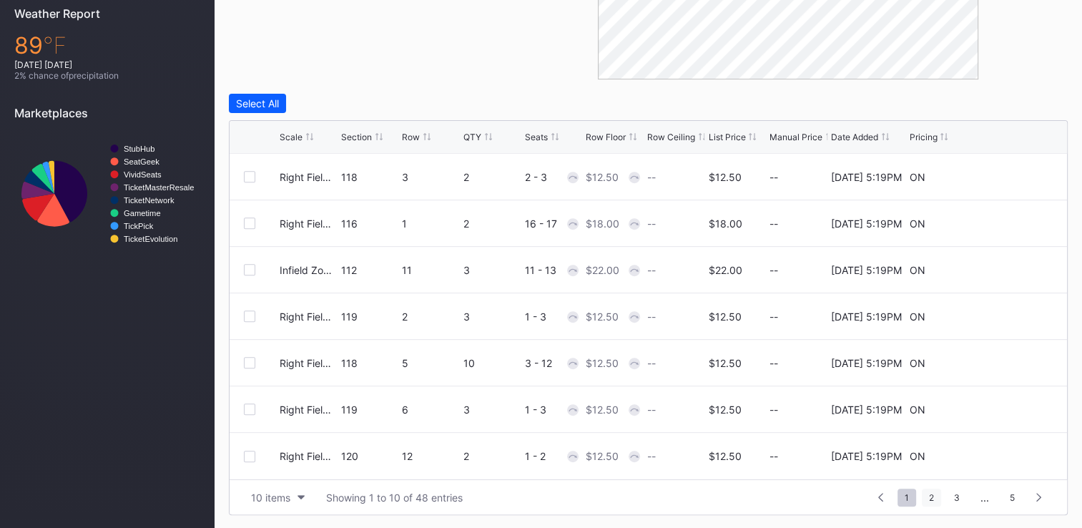
click at [931, 496] on span "2" at bounding box center [931, 498] width 19 height 18
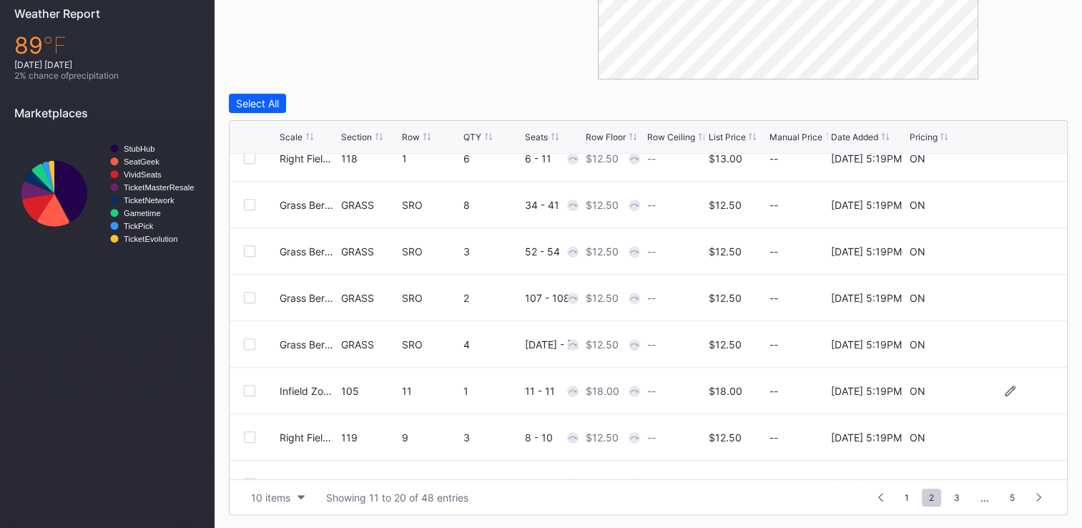
scroll to position [139, 0]
